Goal: Task Accomplishment & Management: Use online tool/utility

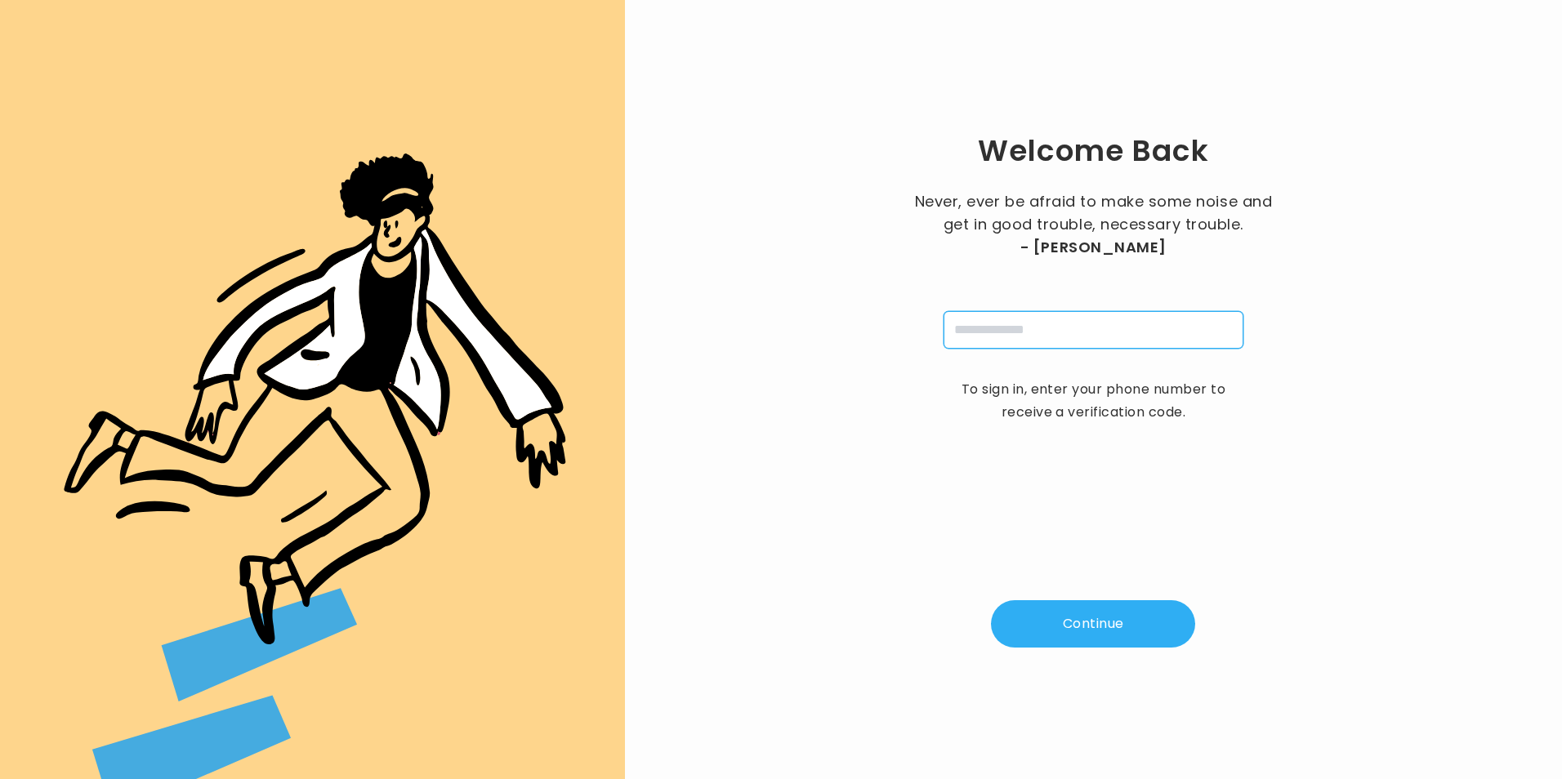
click at [1150, 336] on input "tel" at bounding box center [1094, 330] width 300 height 38
type input "**********"
type input "*"
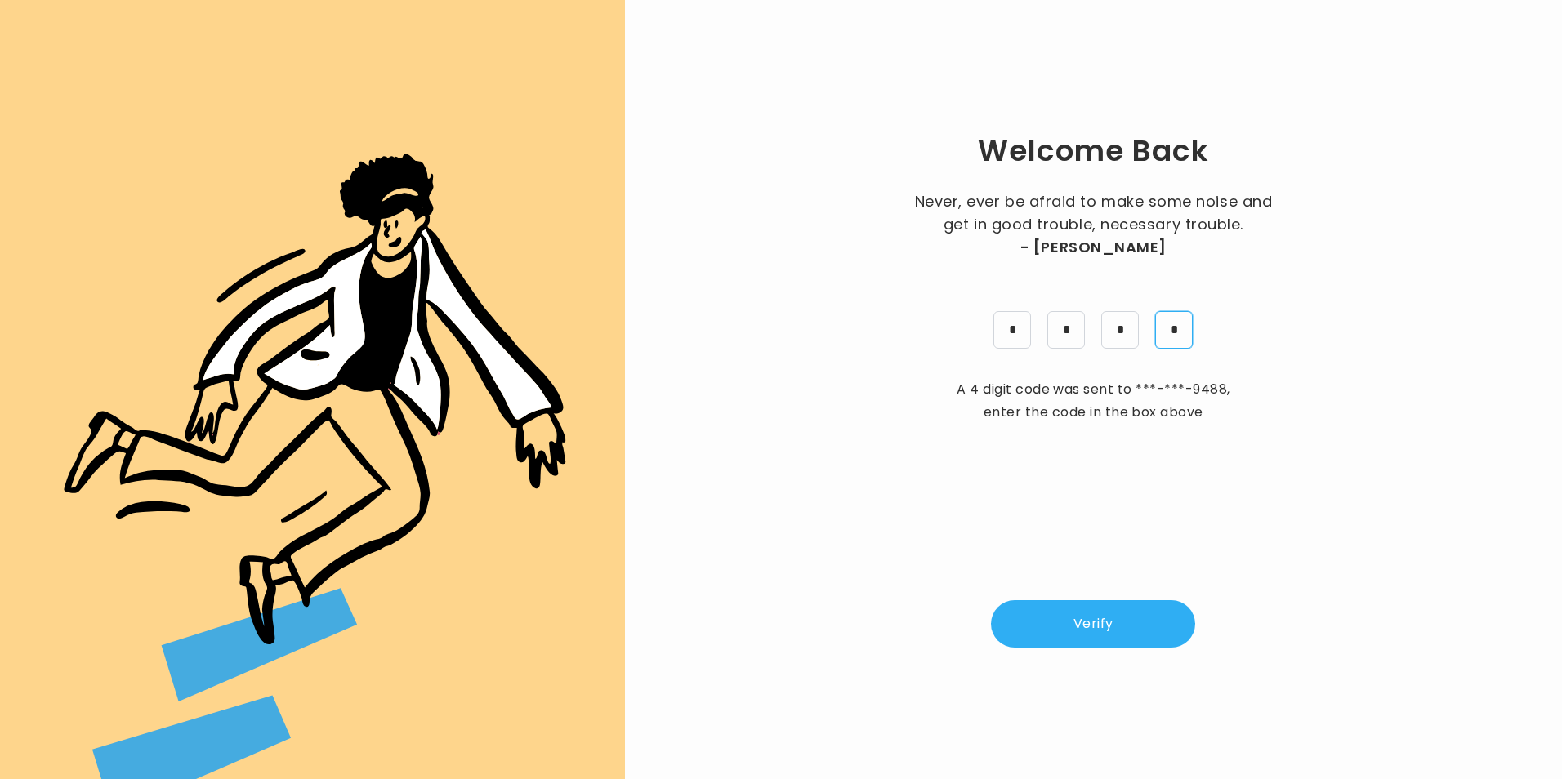
type input "*"
click at [1141, 626] on button "Verify" at bounding box center [1093, 623] width 204 height 47
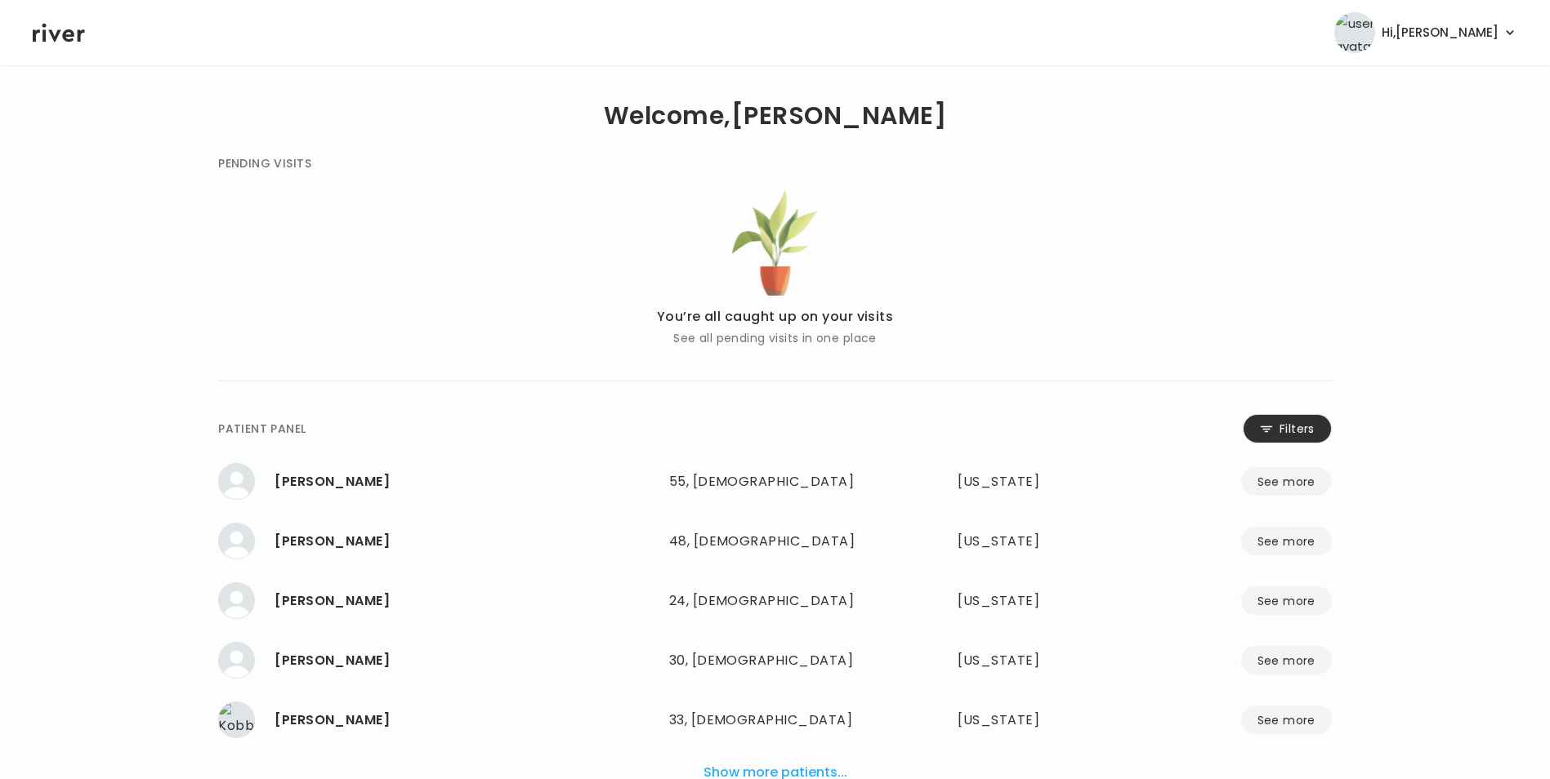
click at [1297, 425] on button "Filters" at bounding box center [1287, 428] width 89 height 29
click at [864, 431] on input "name" at bounding box center [727, 432] width 520 height 34
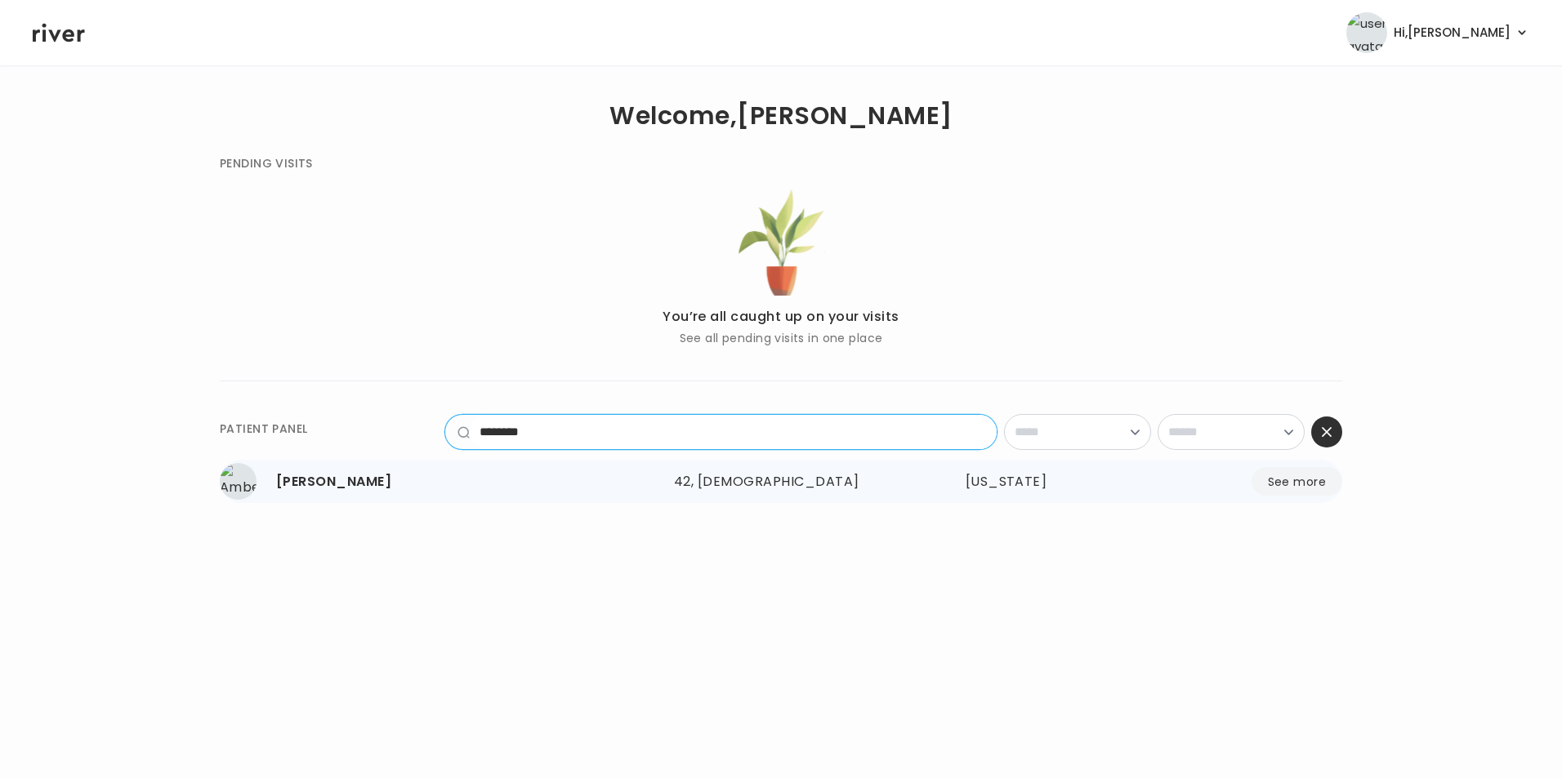
type input "********"
click at [1288, 486] on button "See more" at bounding box center [1297, 481] width 91 height 29
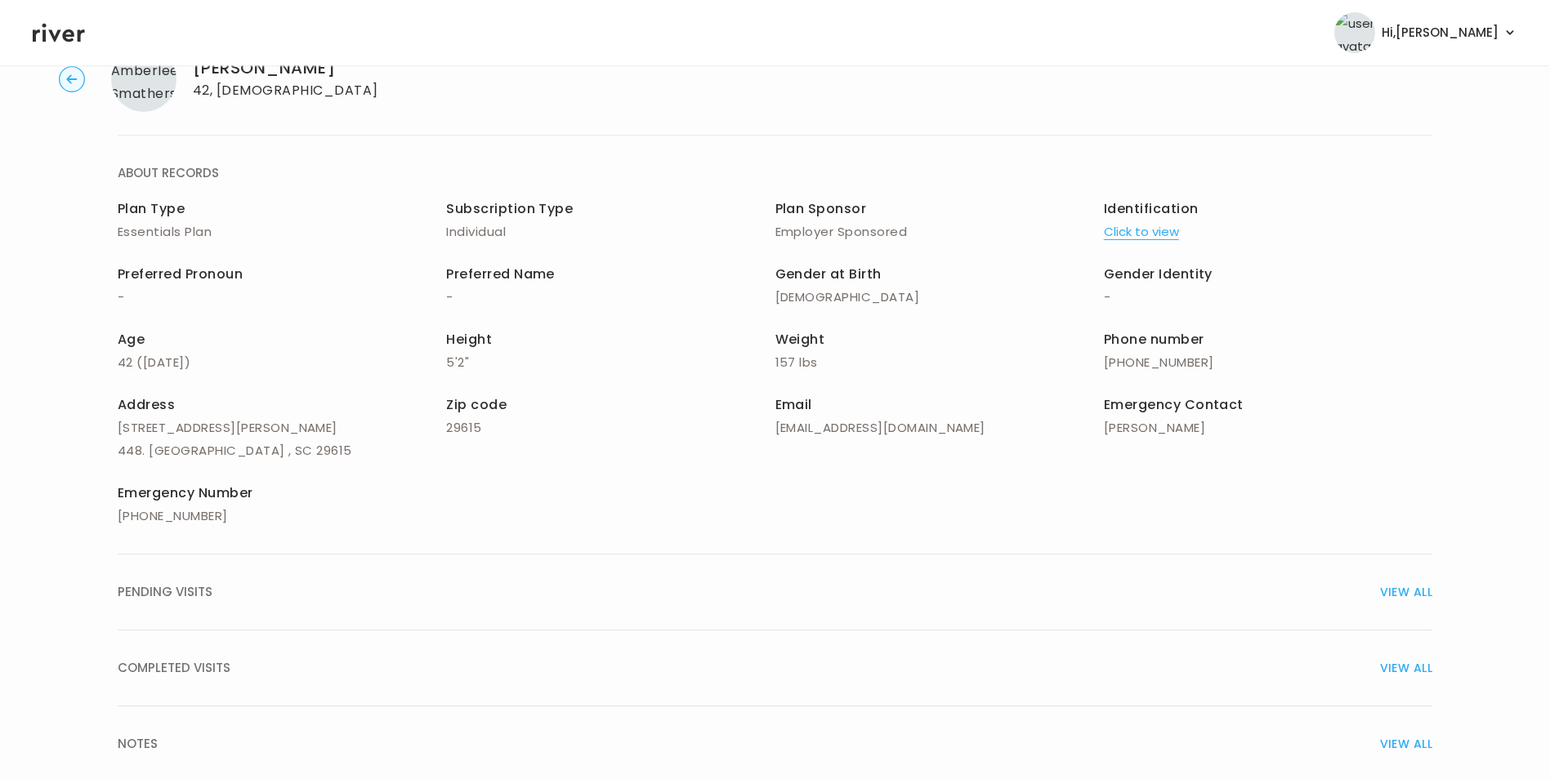
scroll to position [117, 0]
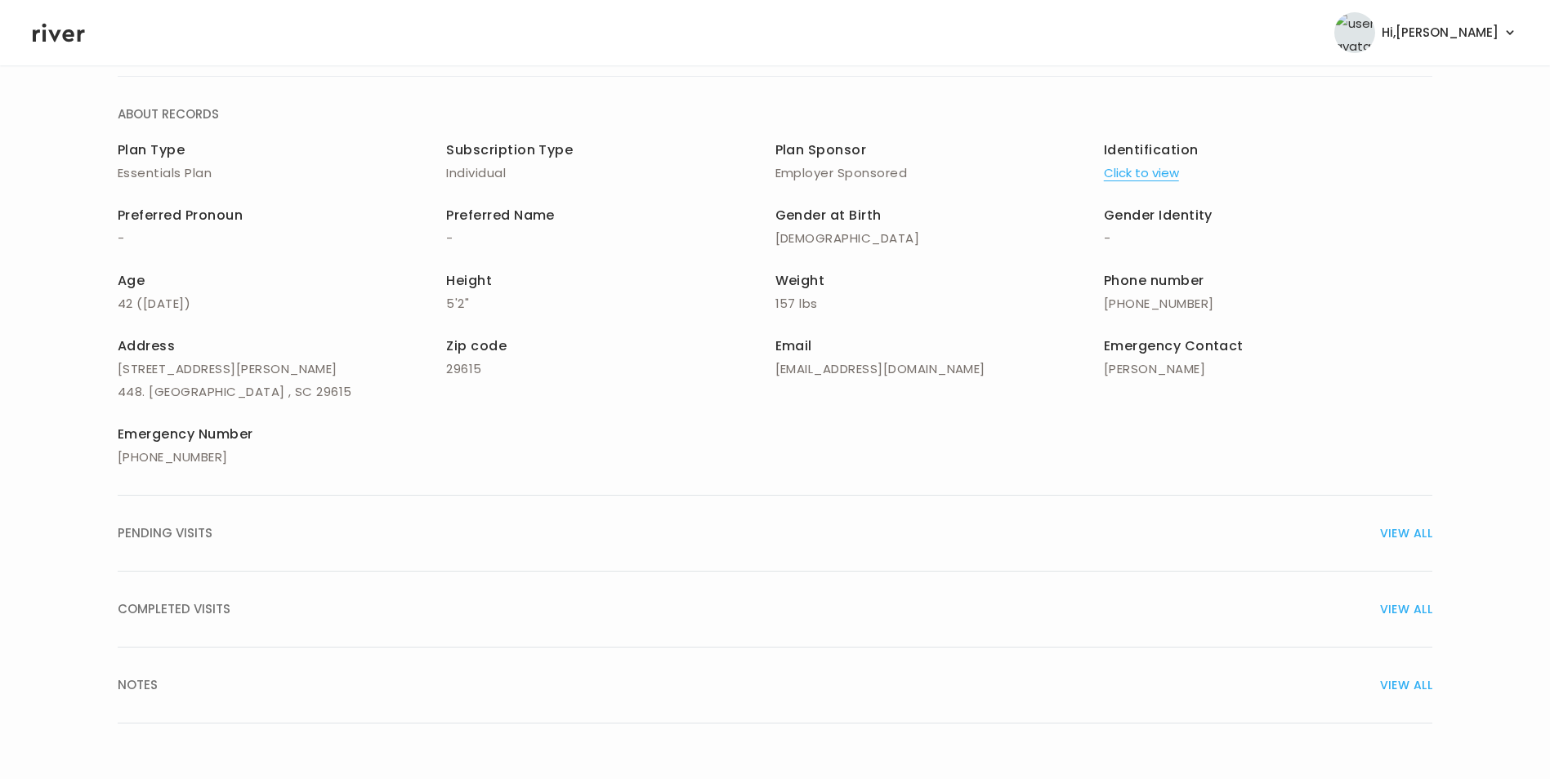
click at [1420, 680] on span "VIEW ALL" at bounding box center [1406, 685] width 52 height 23
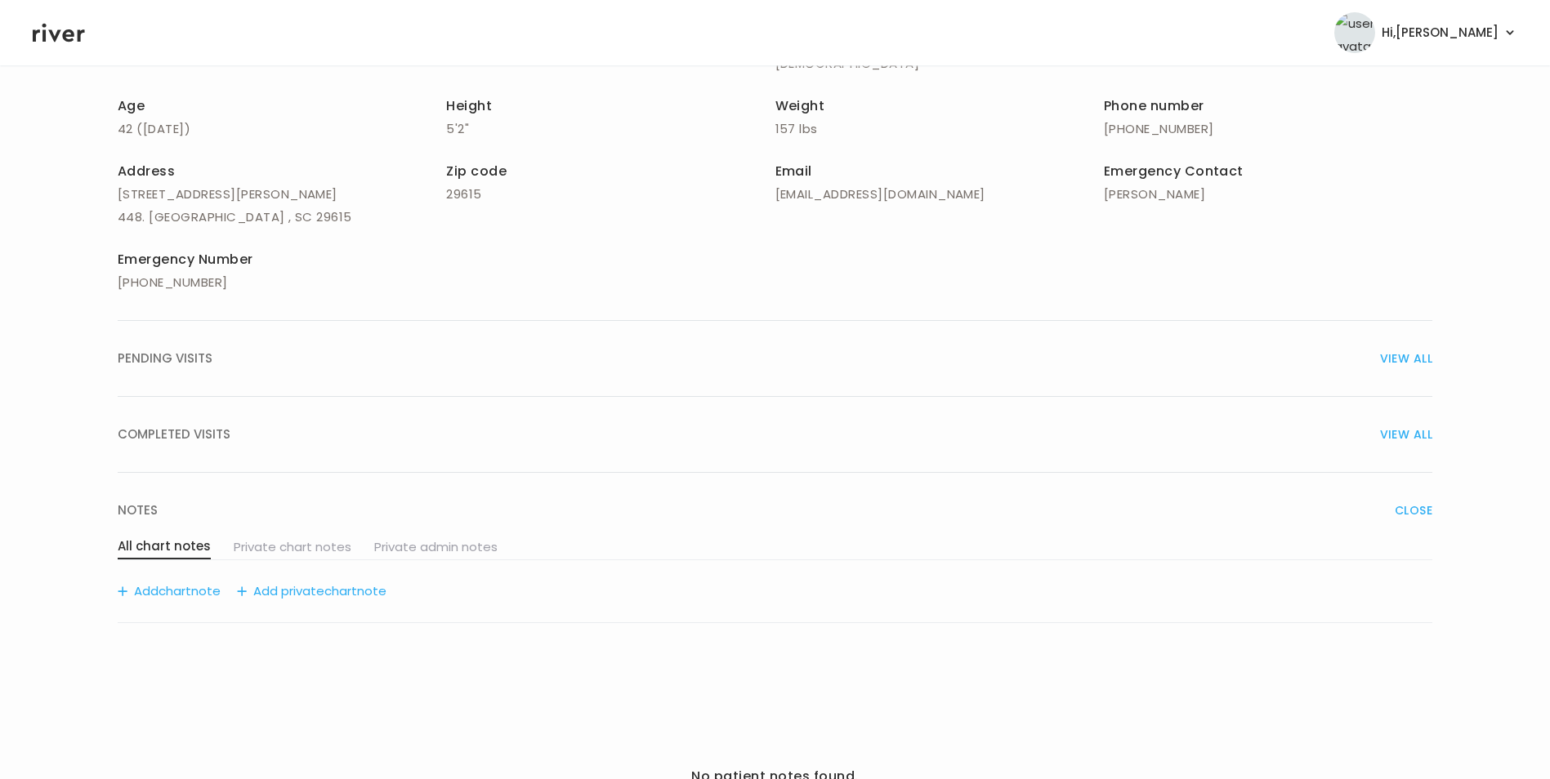
scroll to position [422, 0]
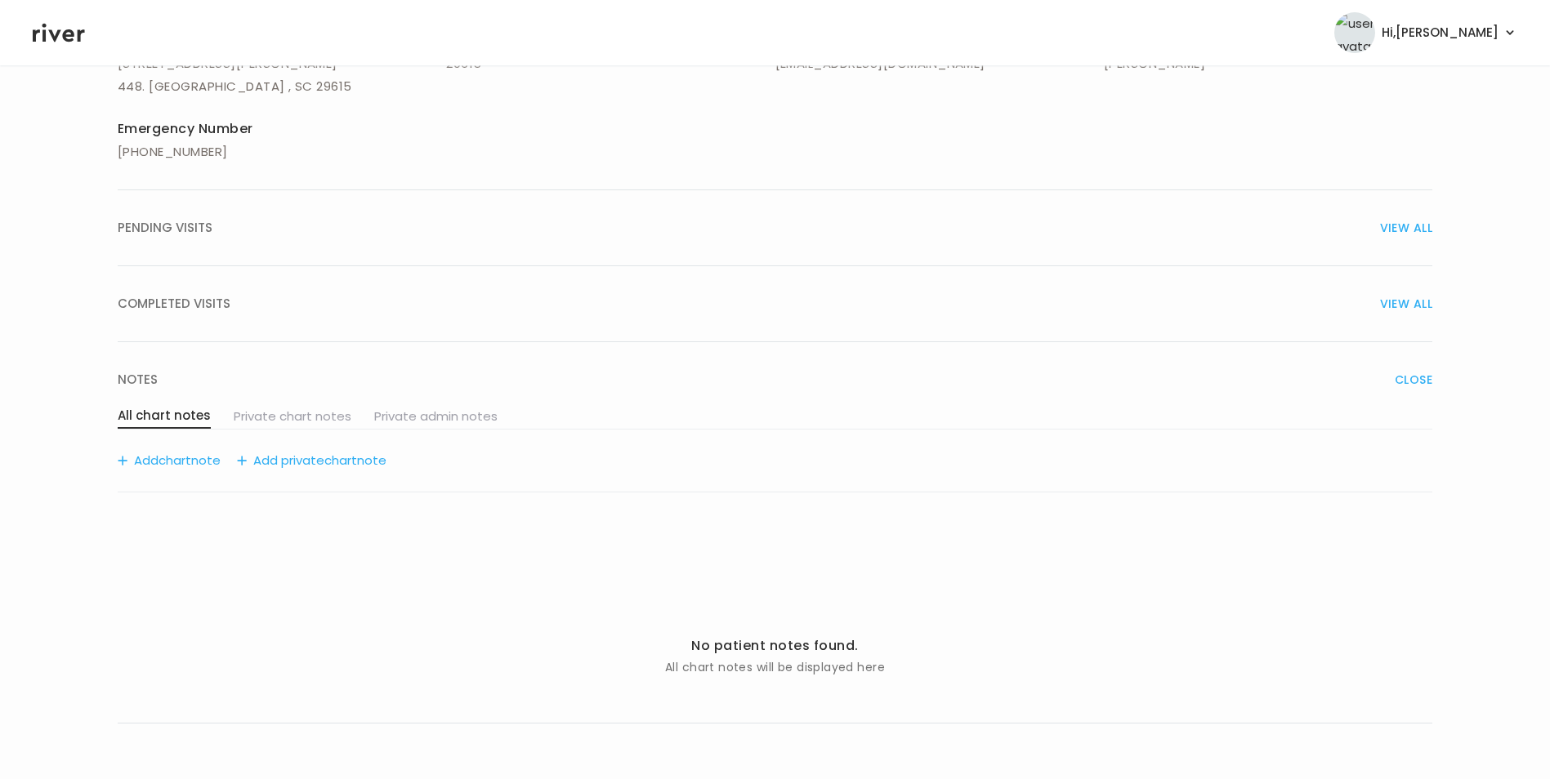
click at [191, 462] on span "chart" at bounding box center [174, 460] width 33 height 23
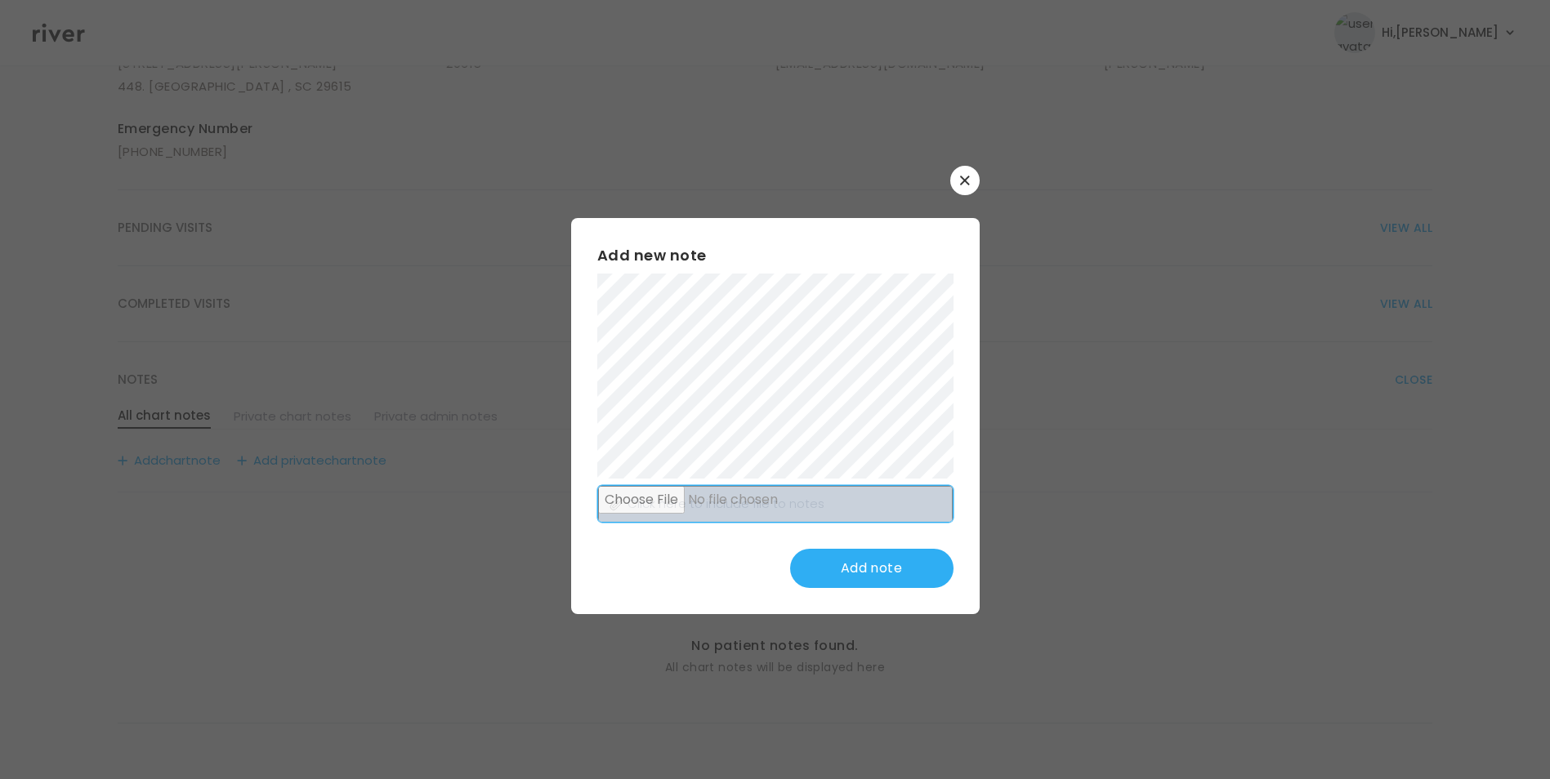
click at [672, 497] on input "file" at bounding box center [775, 505] width 355 height 38
type input "**********"
click at [885, 575] on button "Add note" at bounding box center [871, 568] width 163 height 39
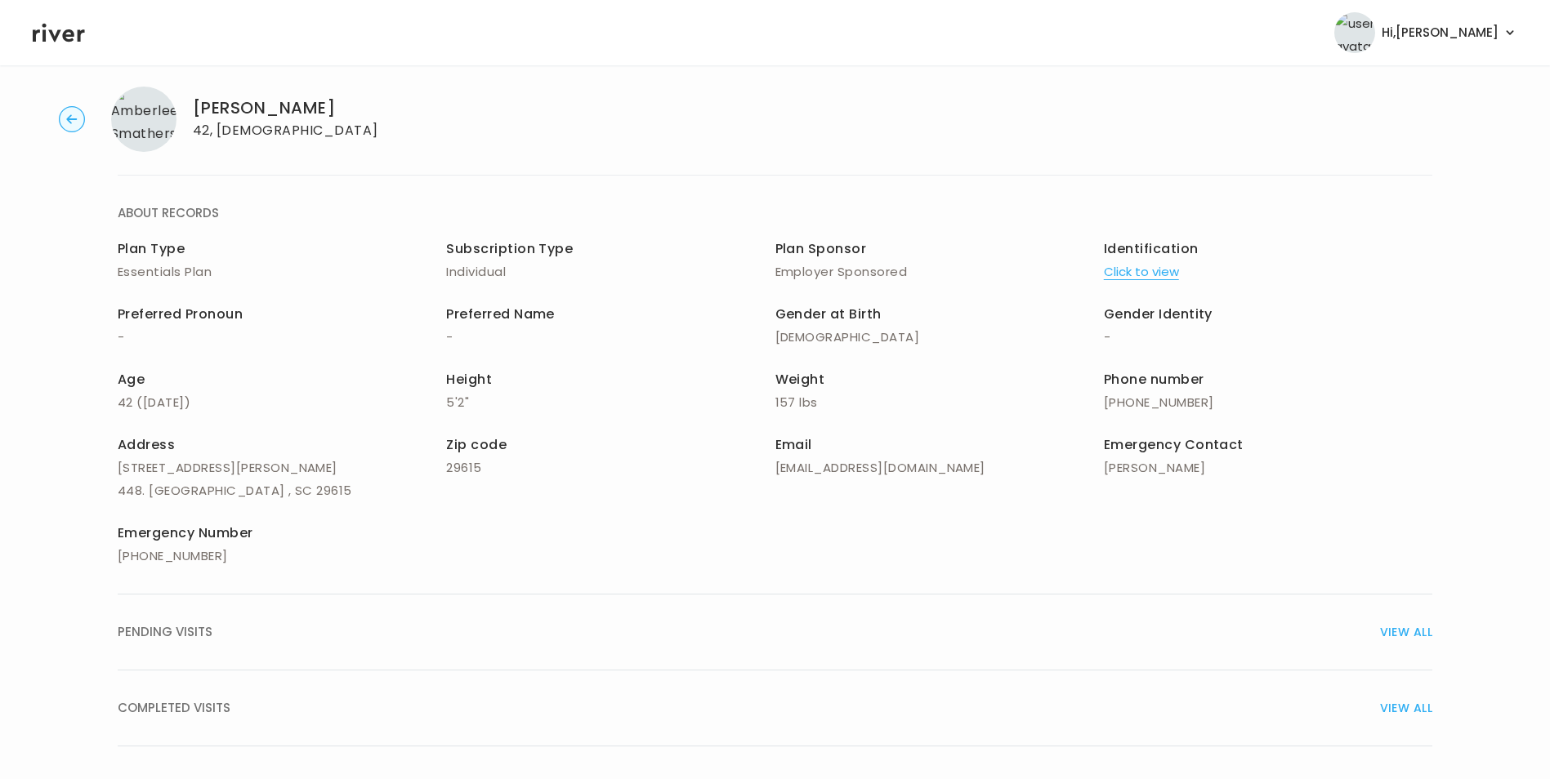
scroll to position [0, 0]
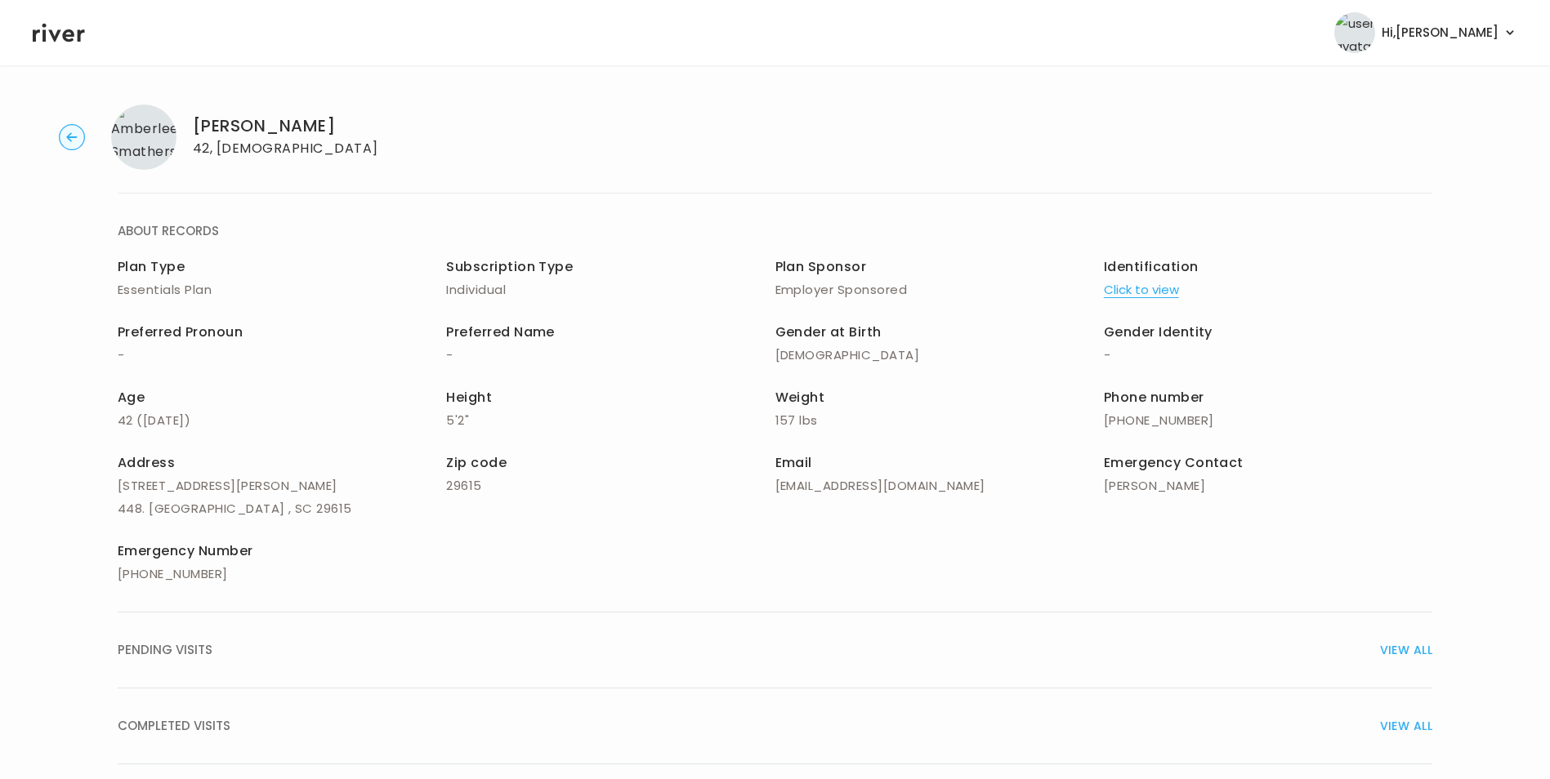
click at [72, 31] on icon at bounding box center [59, 33] width 52 height 19
